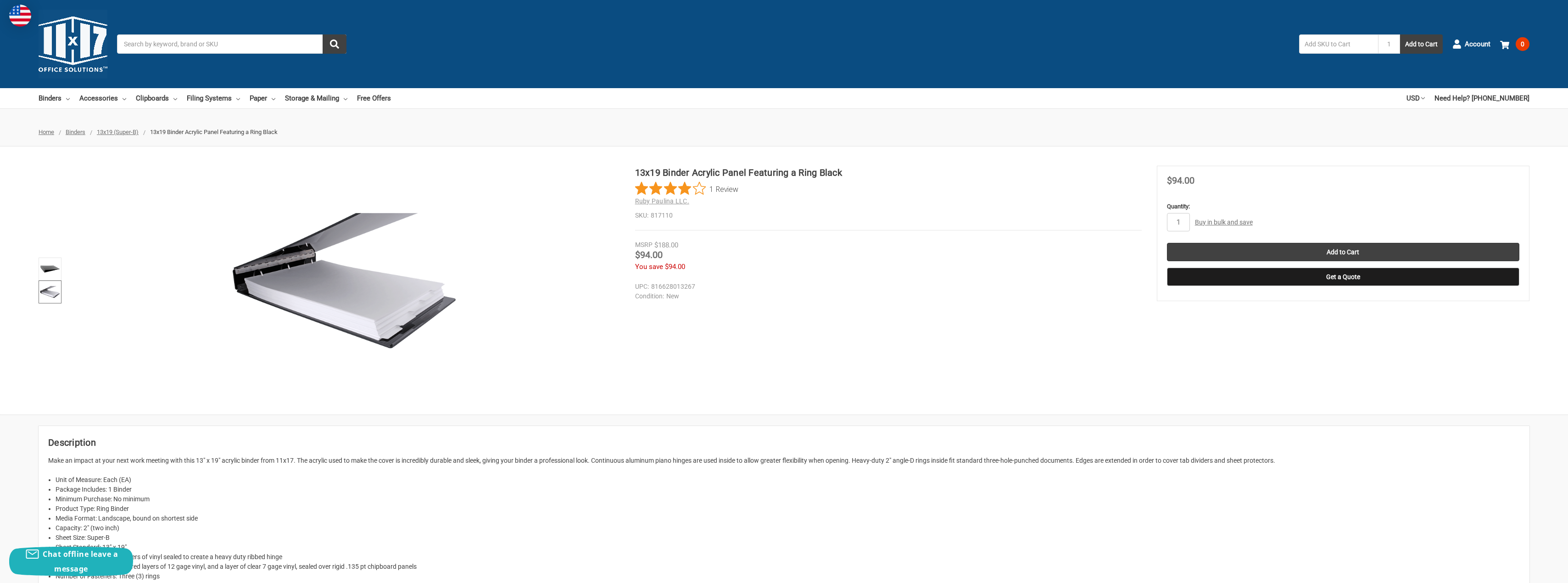
click at [1033, 245] on div "MSRP $188.00" at bounding box center [888, 246] width 507 height 10
click at [57, 97] on link "Binders" at bounding box center [54, 98] width 31 height 20
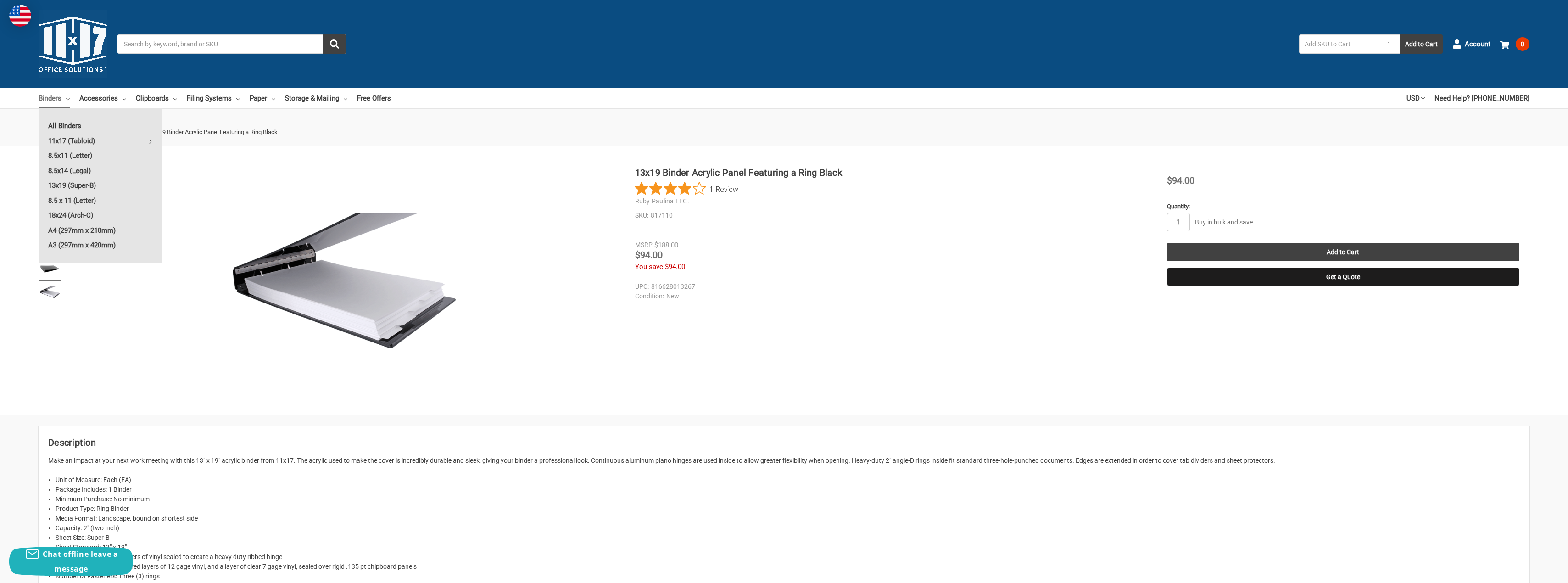
click at [70, 124] on link "All Binders" at bounding box center [100, 126] width 123 height 15
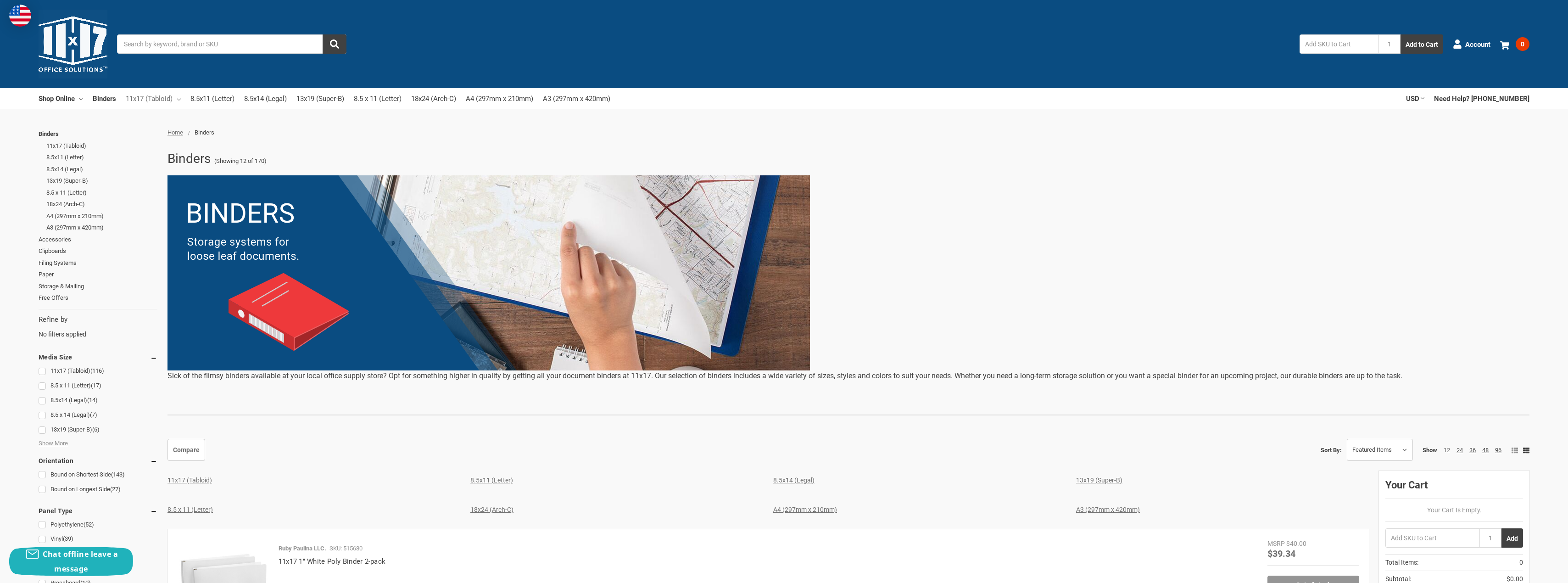
click at [179, 98] on link "11x17 (Tabloid)" at bounding box center [153, 98] width 55 height 20
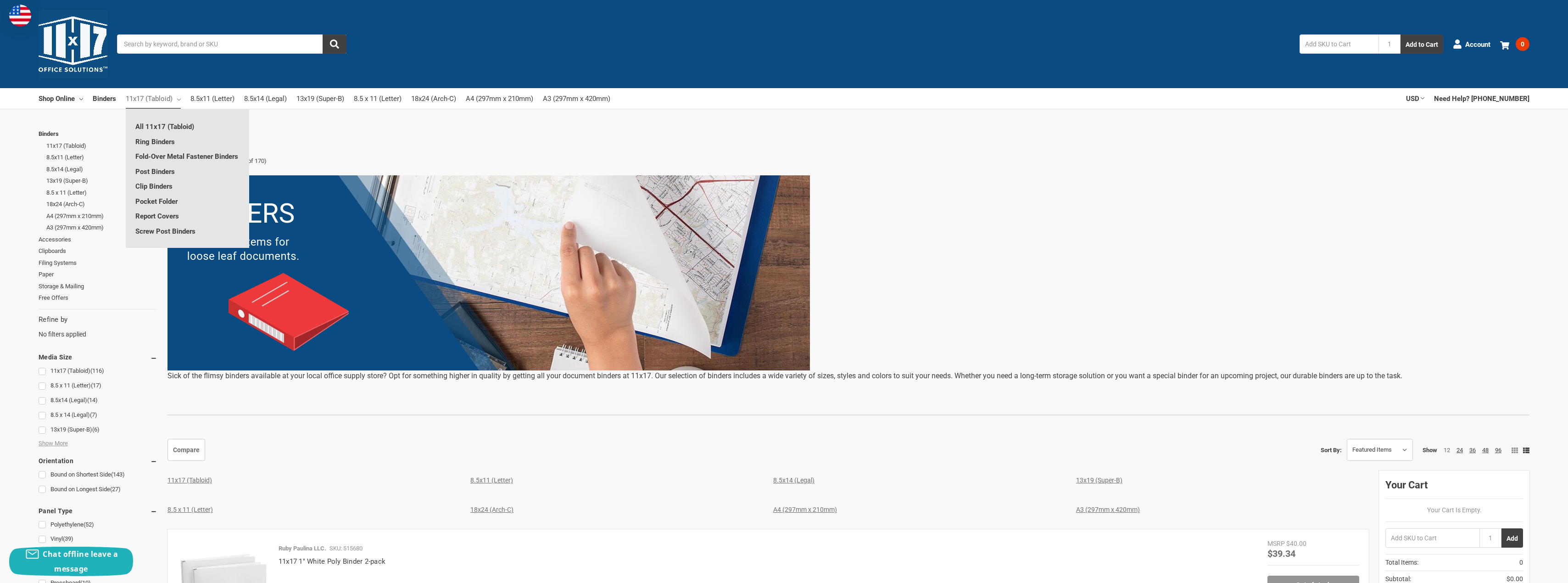
click at [179, 98] on link "11x17 (Tabloid)" at bounding box center [153, 98] width 55 height 20
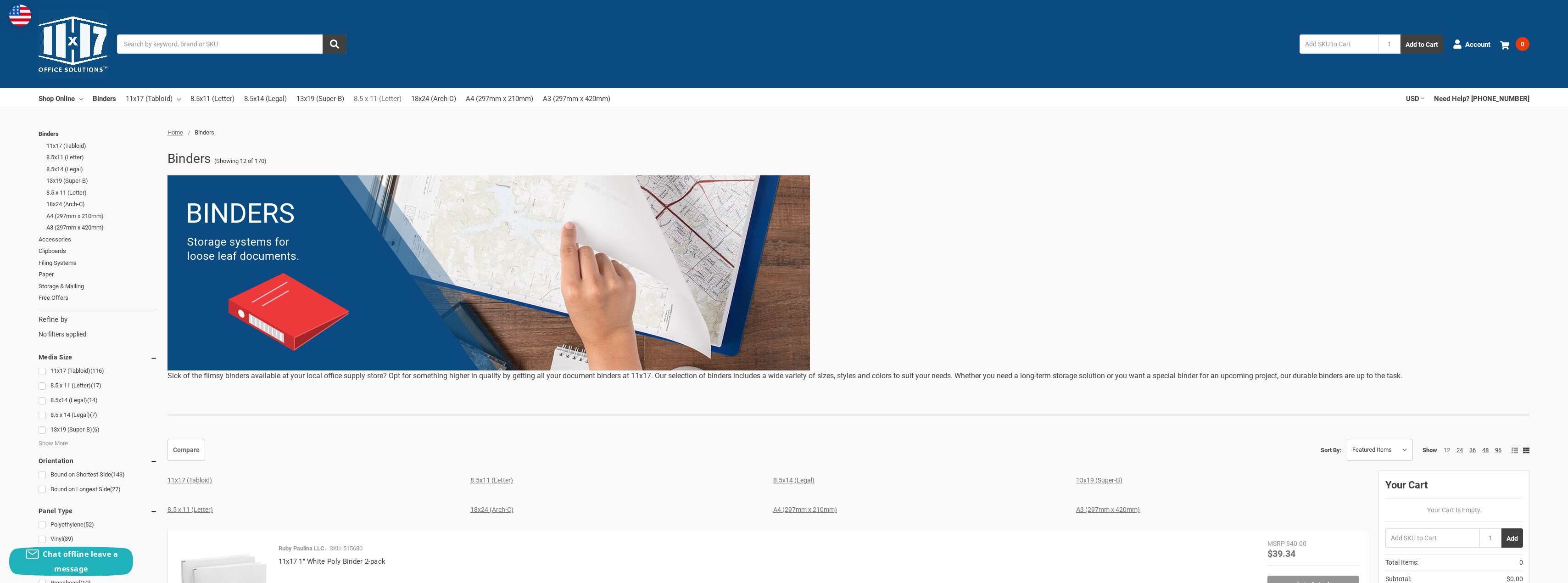
click at [376, 98] on link "8.5 x 11 (Letter)" at bounding box center [377, 98] width 48 height 20
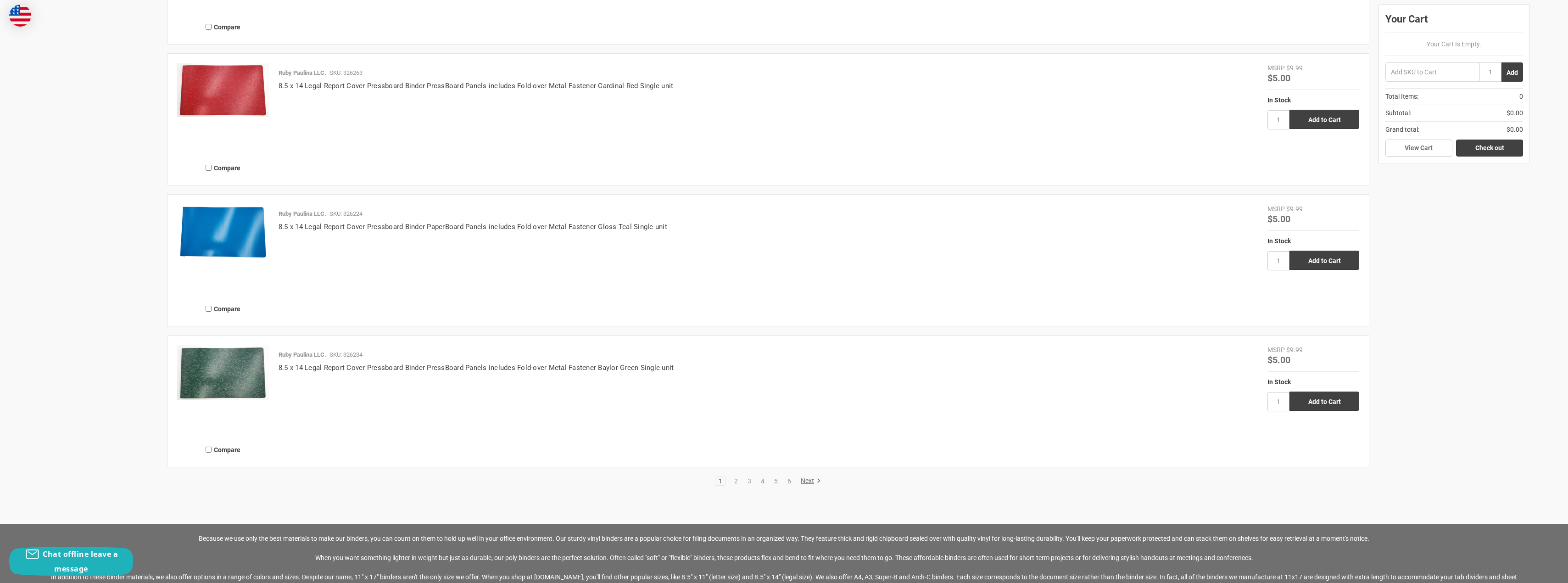
scroll to position [2020, 0]
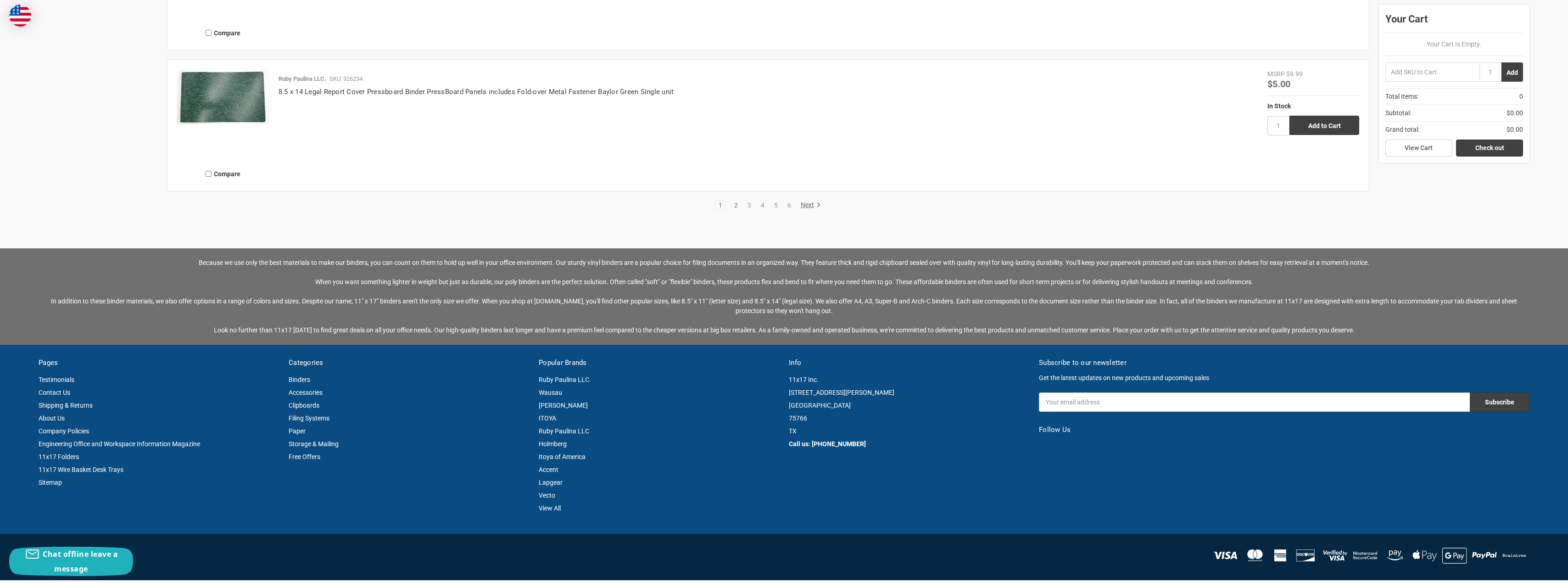
click at [733, 205] on link "2" at bounding box center [736, 205] width 10 height 6
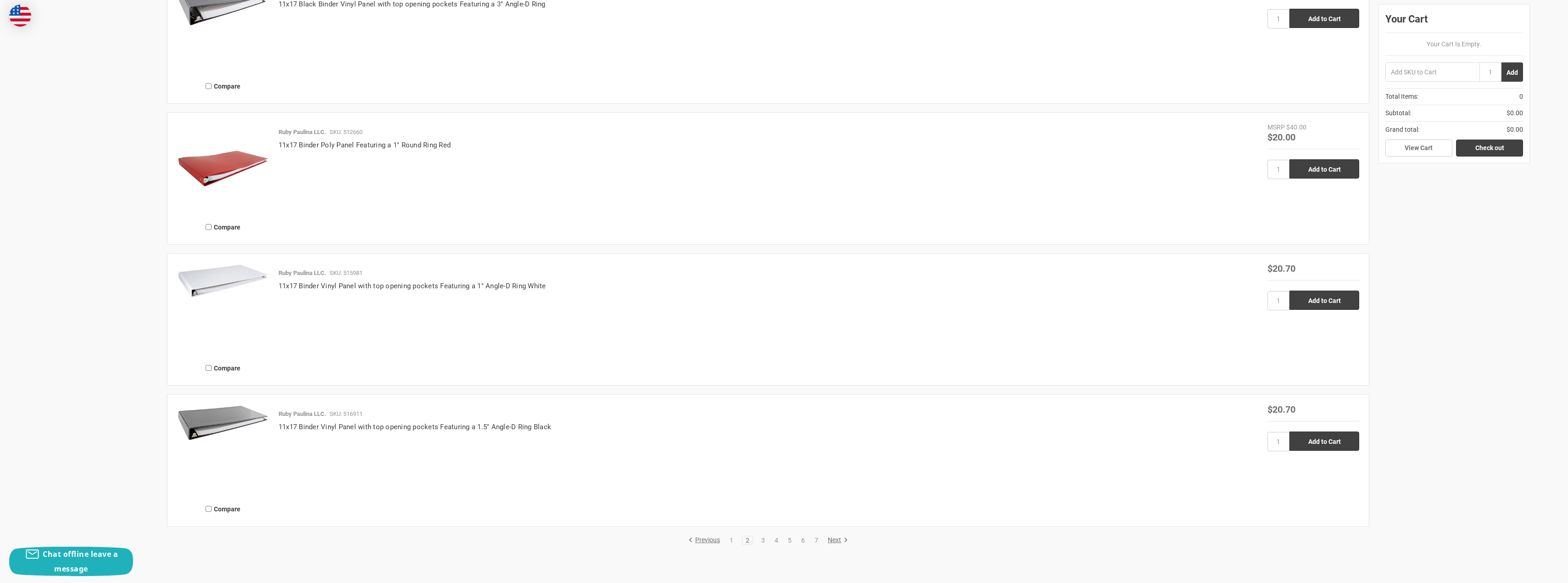
scroll to position [1856, 0]
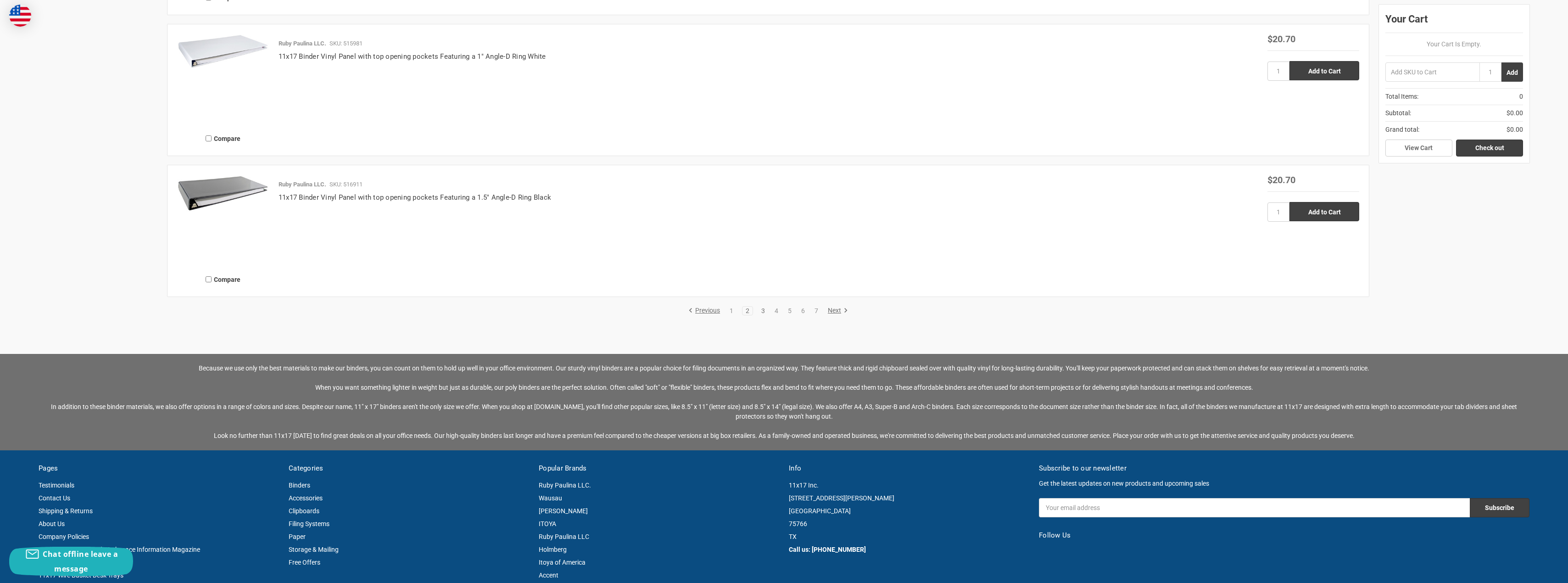
click at [763, 309] on link "3" at bounding box center [763, 310] width 10 height 6
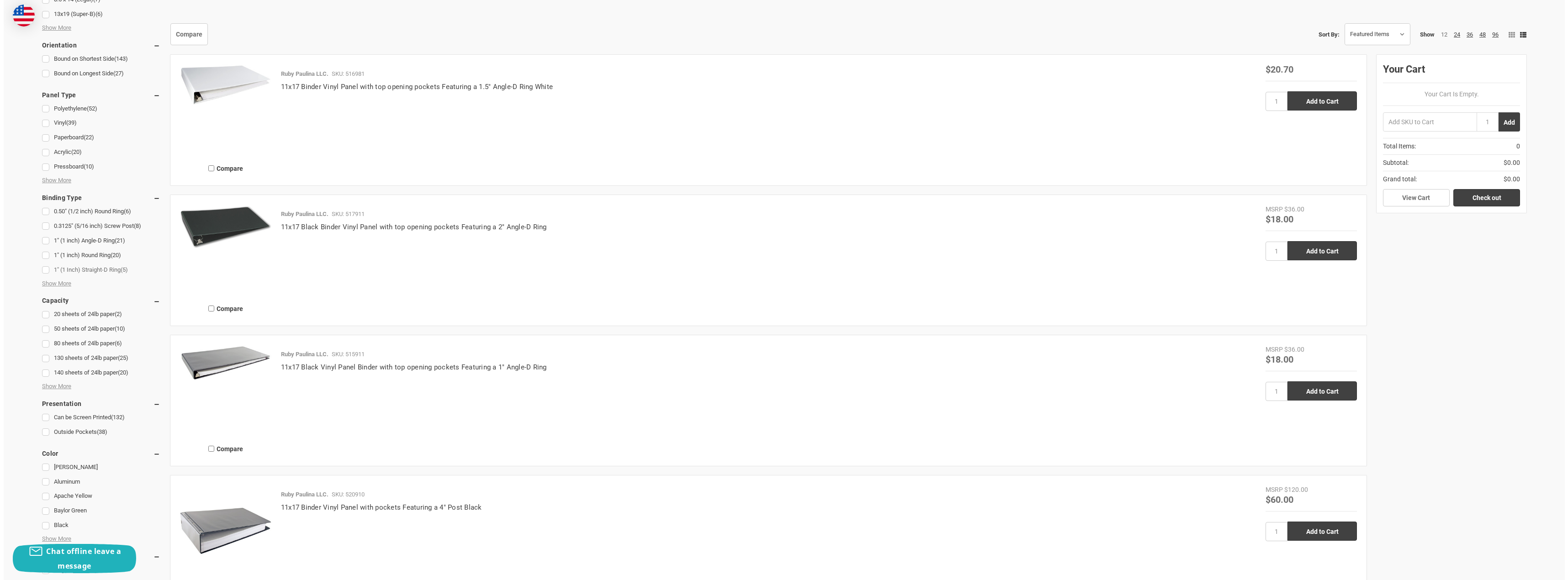
scroll to position [322, 0]
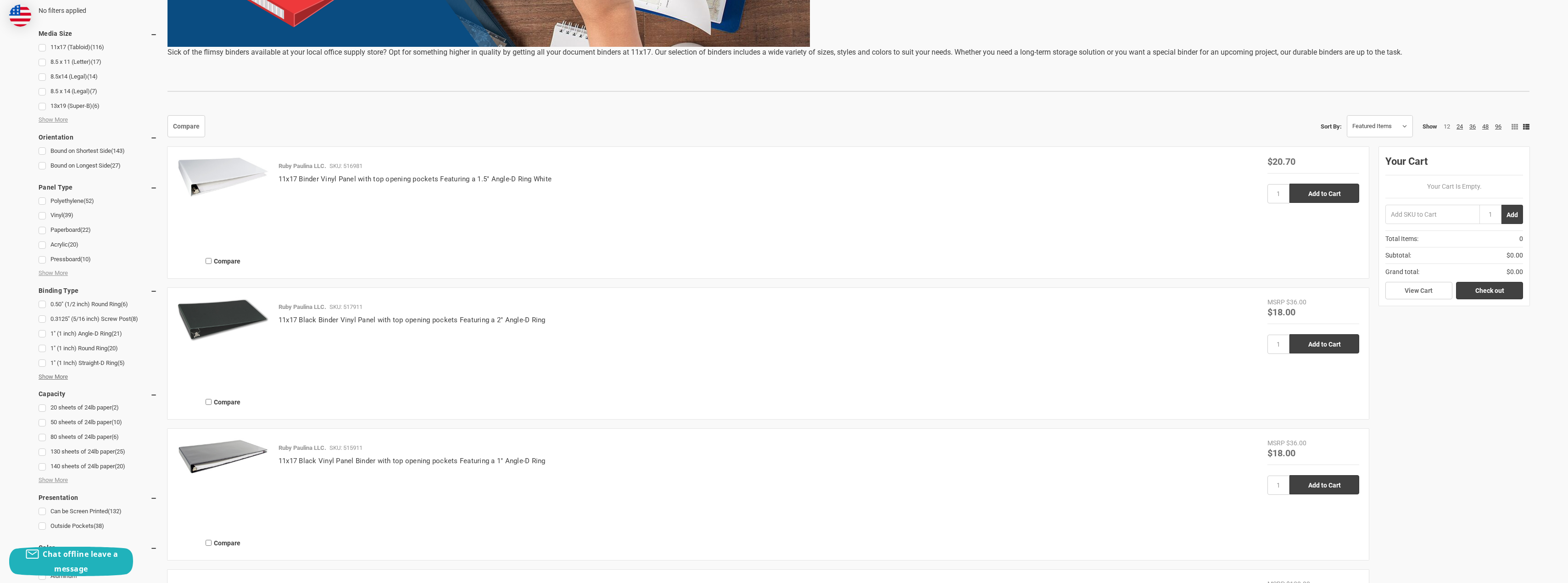
click at [58, 378] on span "Show More" at bounding box center [53, 377] width 30 height 10
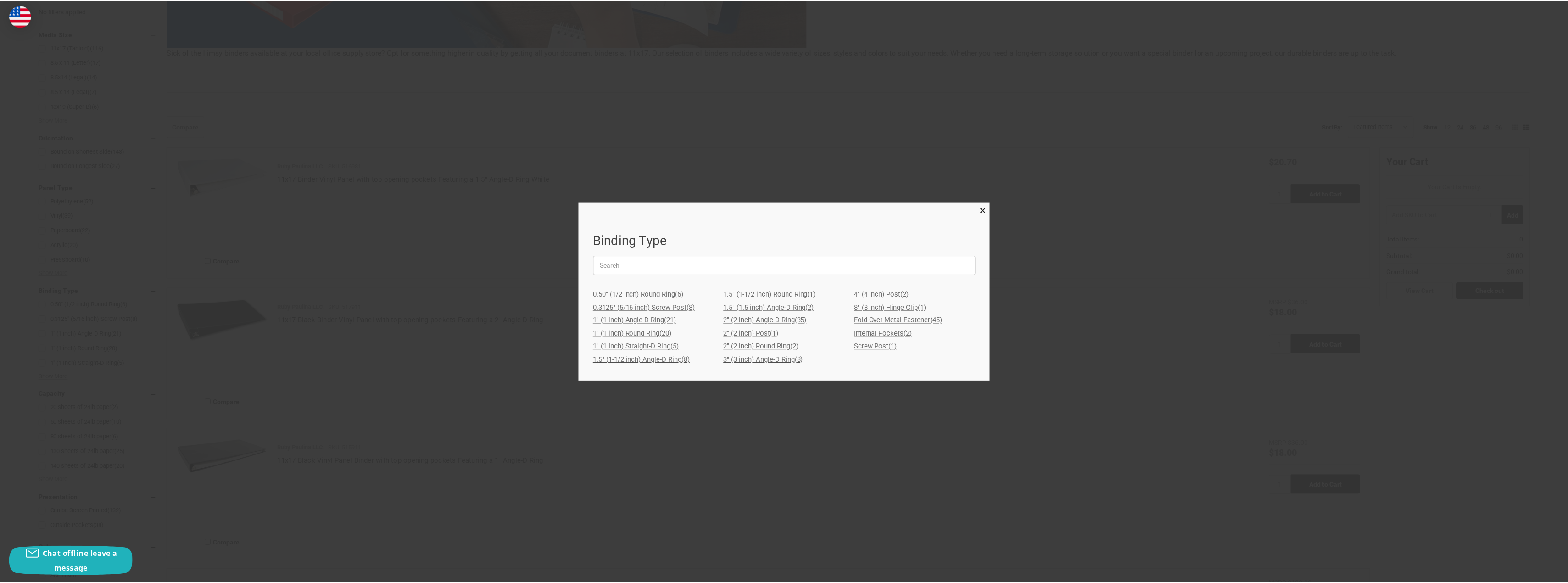
scroll to position [0, 0]
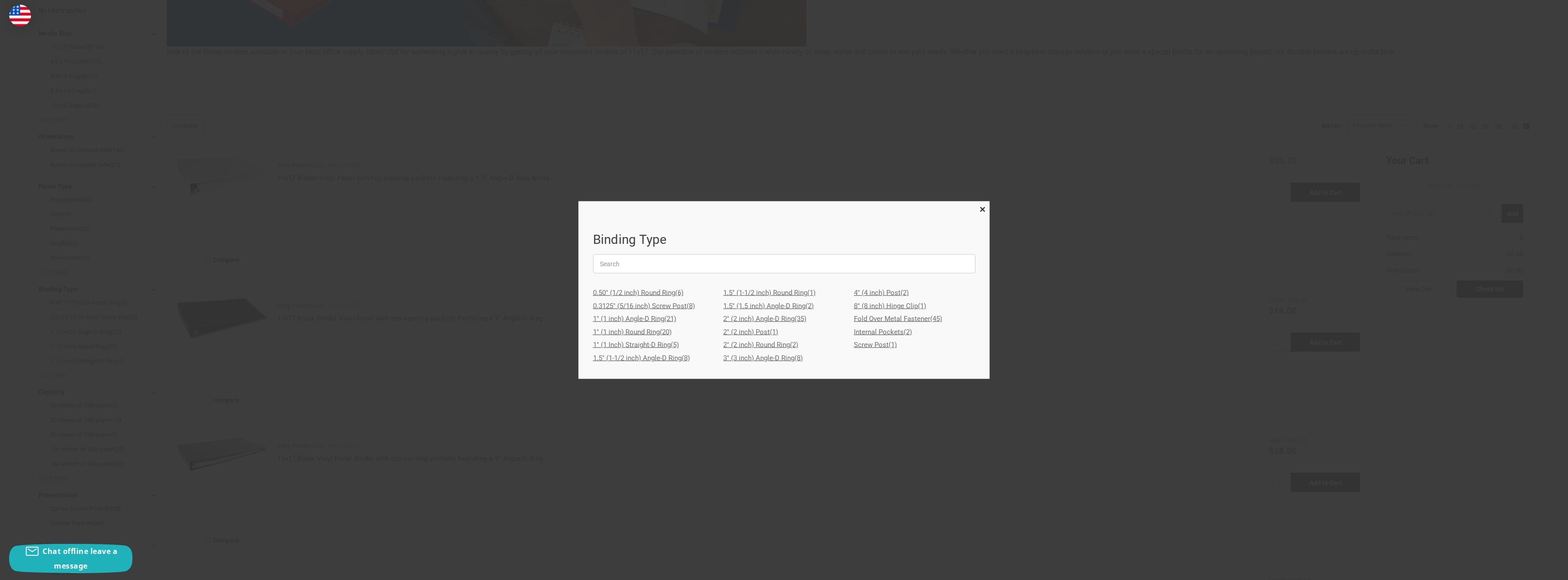
click at [659, 306] on link "0.3125" (5/16 inch) Screw Post (8)" at bounding box center [654, 305] width 122 height 13
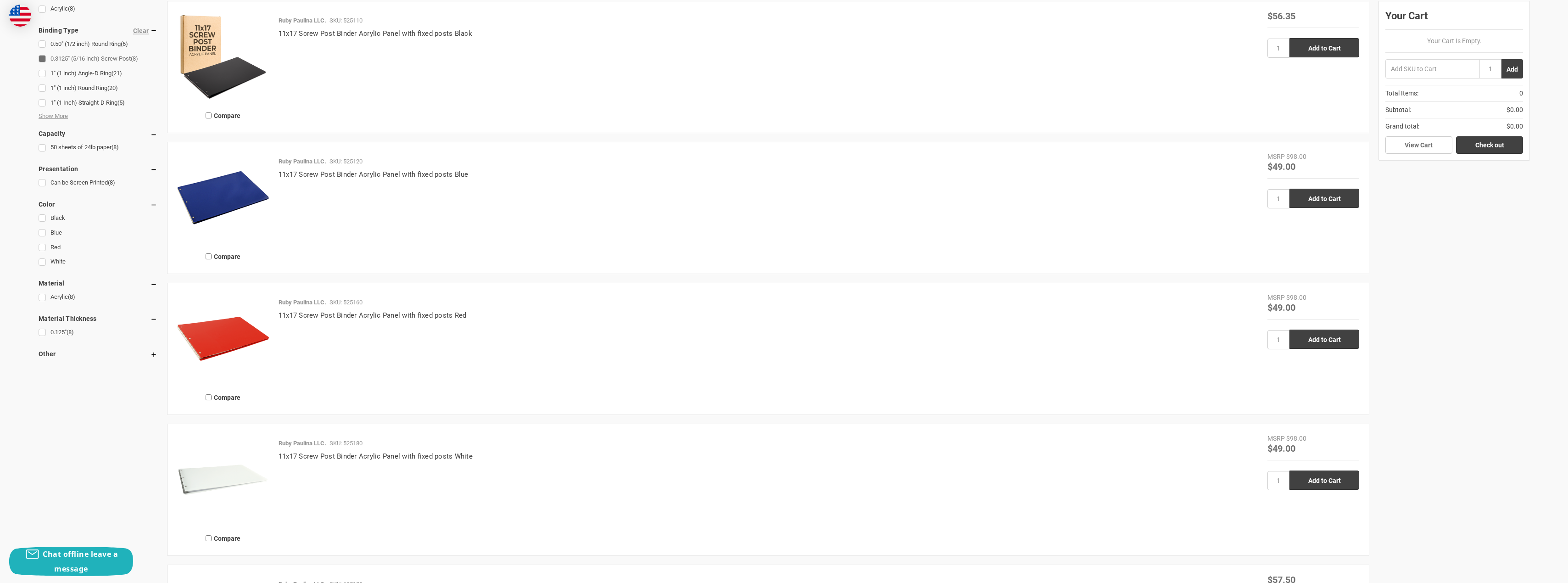
scroll to position [138, 0]
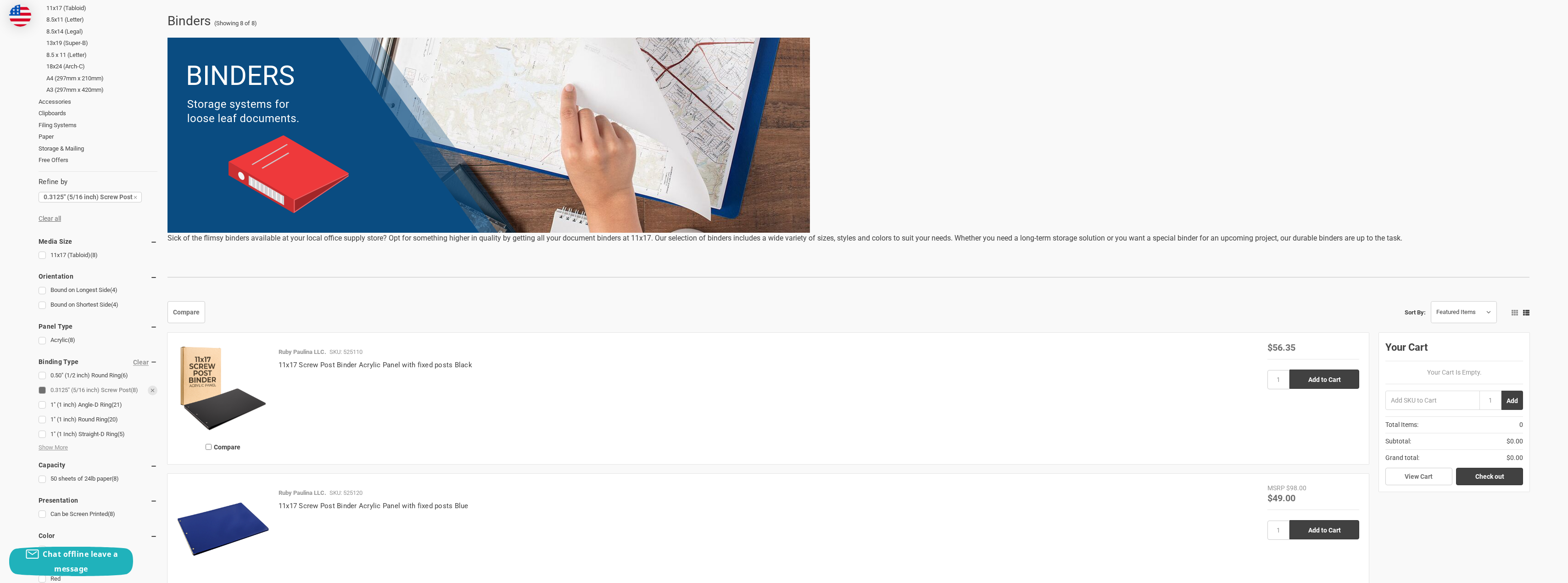
click at [42, 392] on link "0.3125" (5/16 inch) Screw Post (8)" at bounding box center [98, 391] width 119 height 12
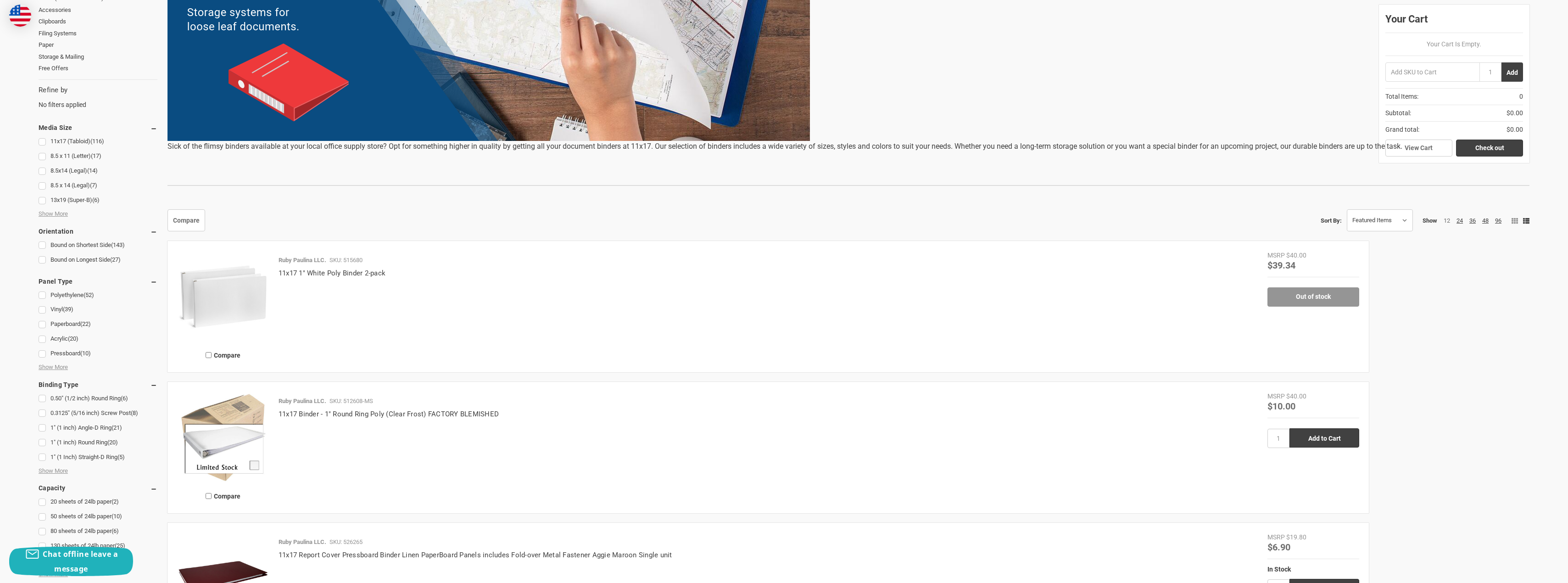
scroll to position [505, 0]
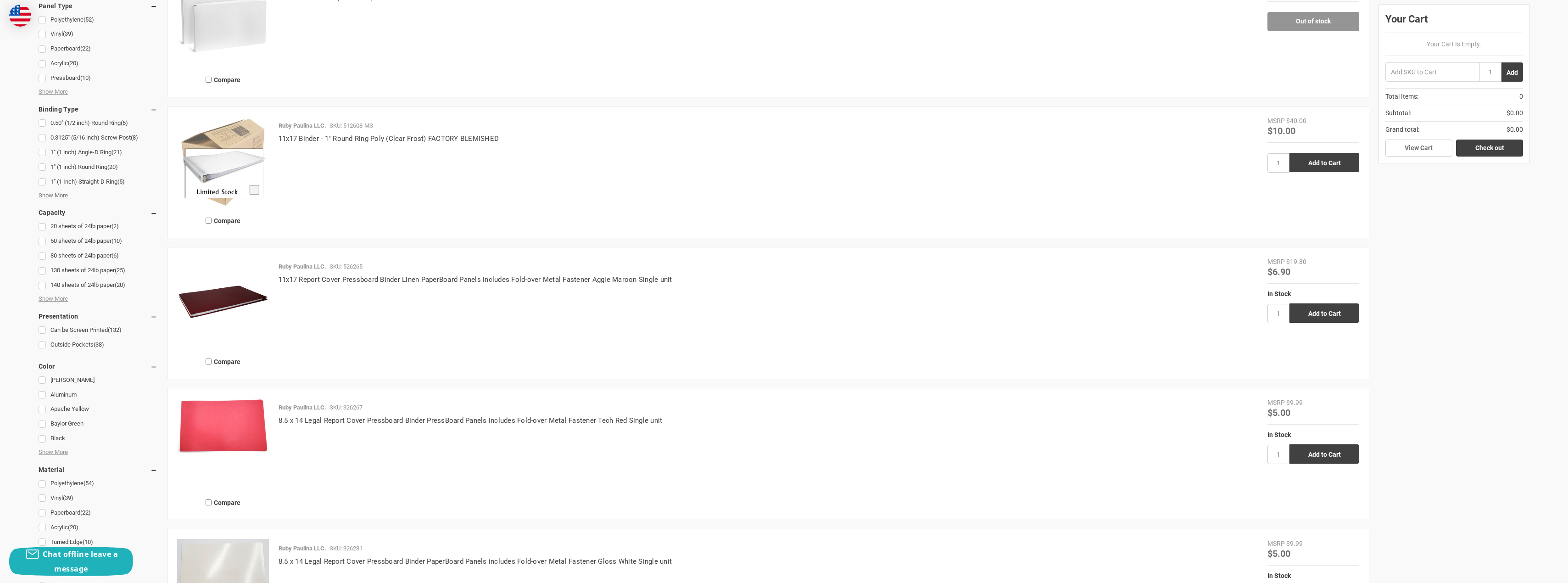
click at [57, 196] on span "Show More" at bounding box center [53, 196] width 30 height 10
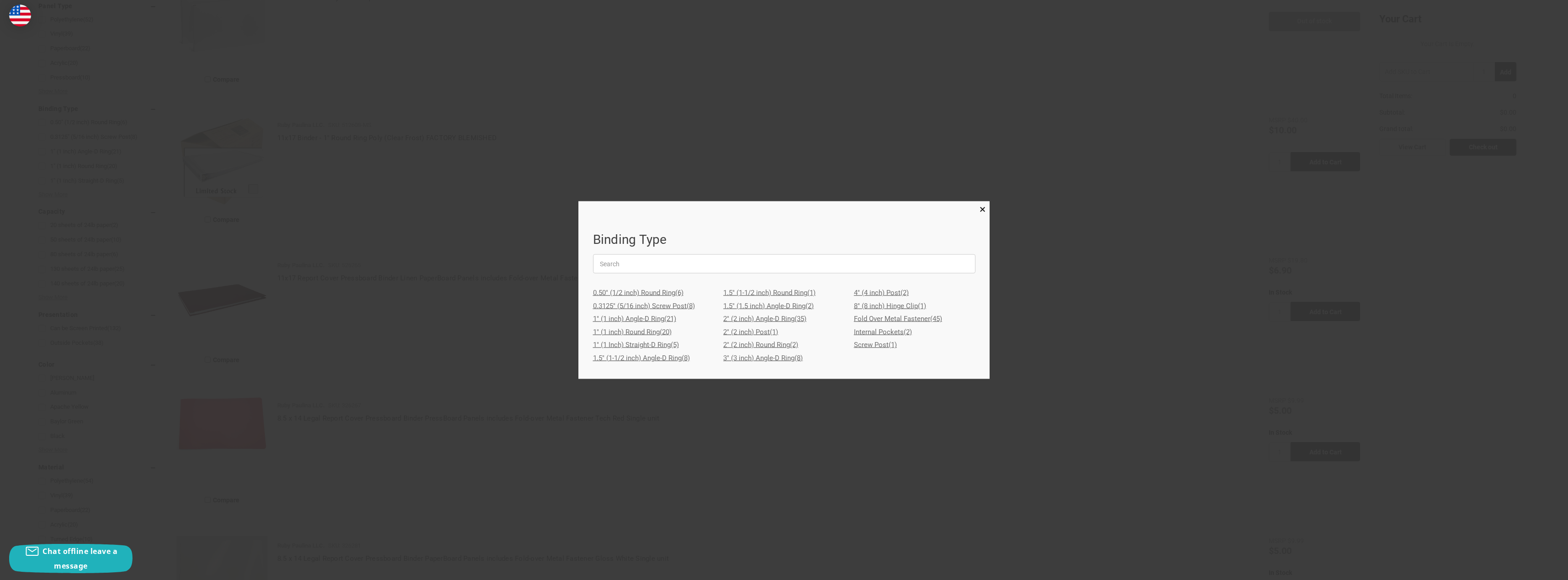
click at [652, 318] on link "1" (1 inch) Angle-D Ring (21)" at bounding box center [654, 318] width 122 height 13
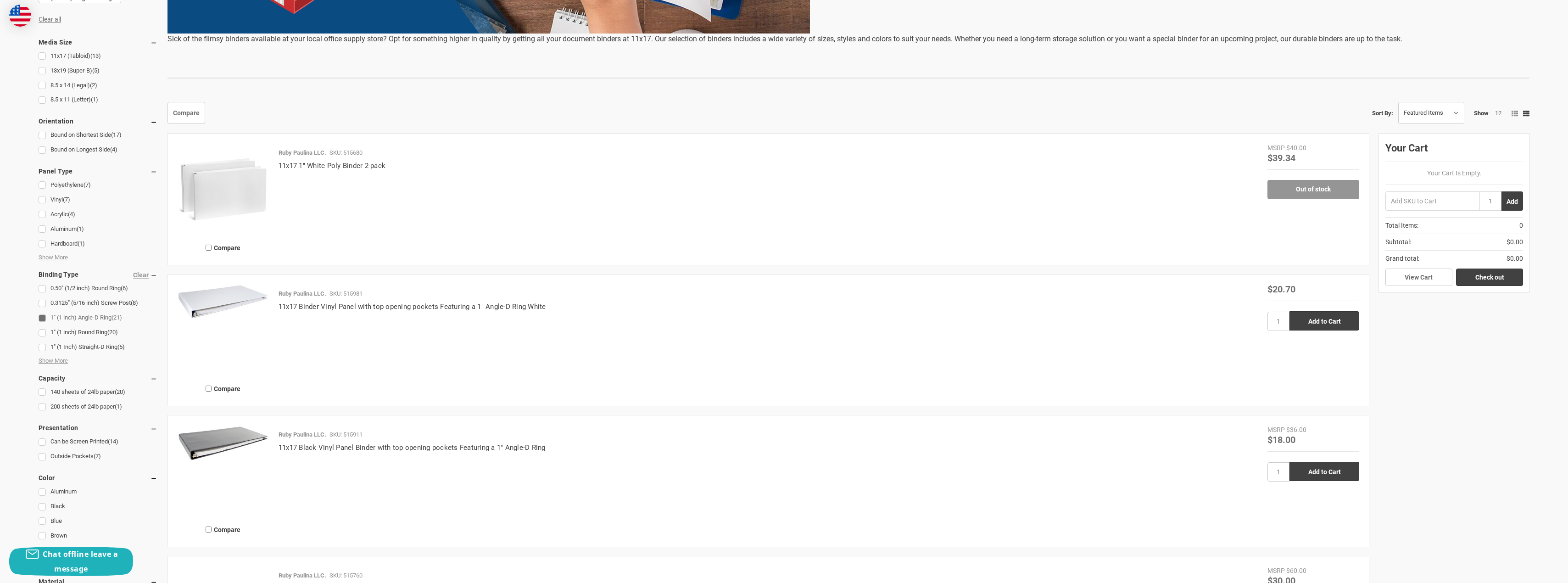
scroll to position [419, 0]
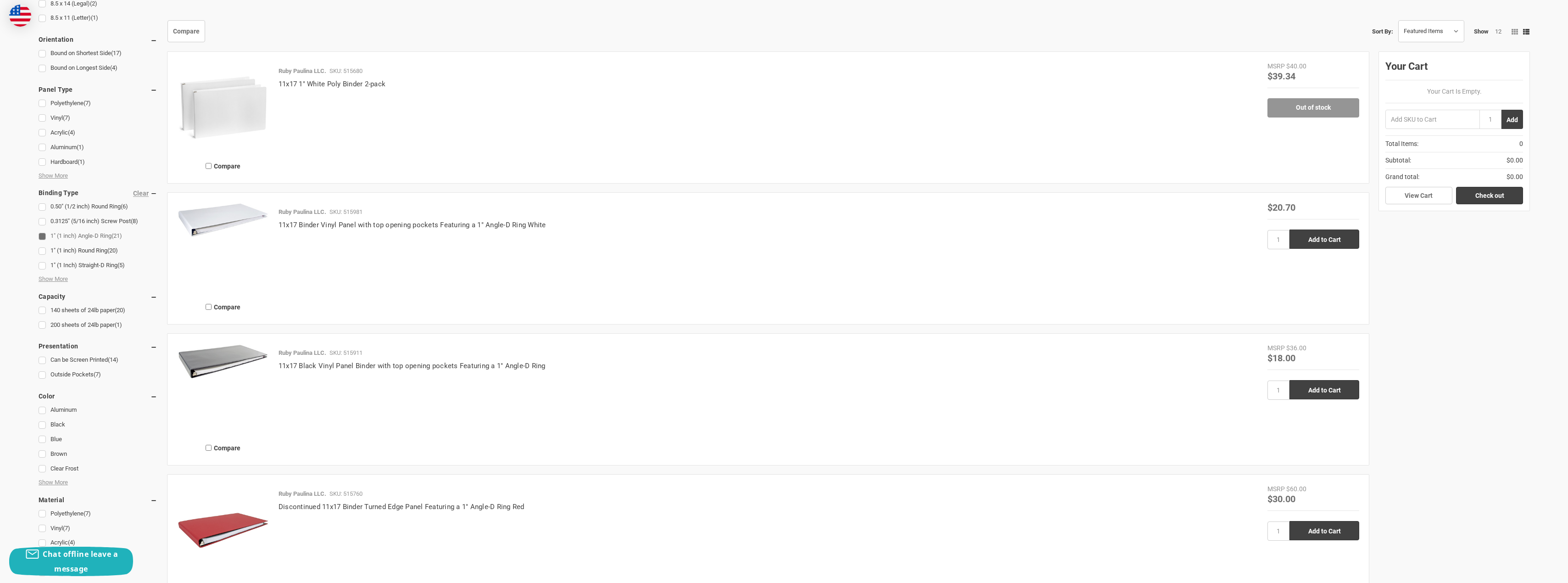
click at [213, 230] on img at bounding box center [223, 220] width 92 height 35
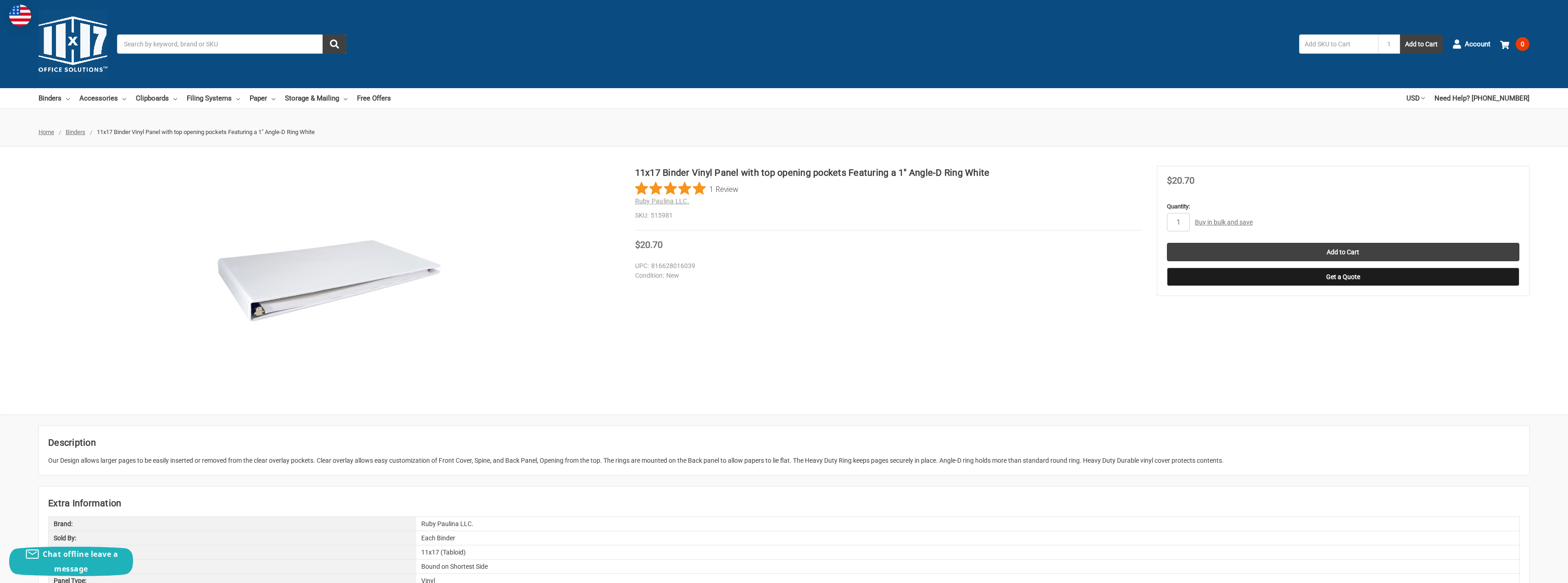
click at [53, 249] on figure at bounding box center [329, 281] width 582 height 230
